Goal: Find specific page/section

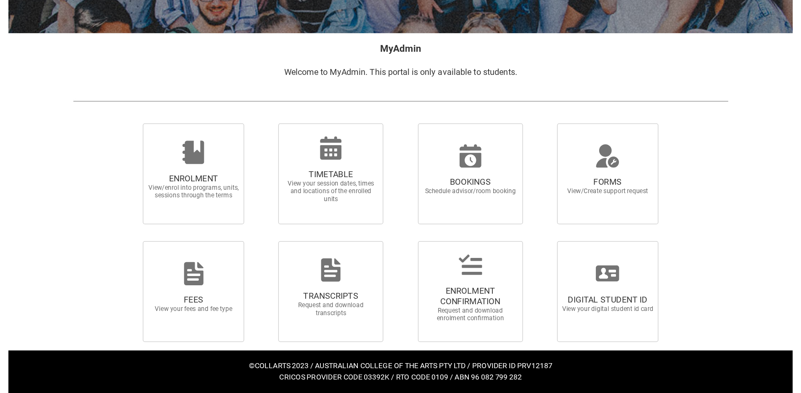
scroll to position [63, 0]
